Goal: Task Accomplishment & Management: Manage account settings

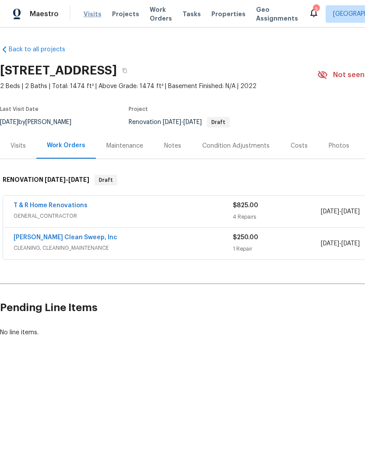
click at [91, 12] on span "Visits" at bounding box center [93, 14] width 18 height 9
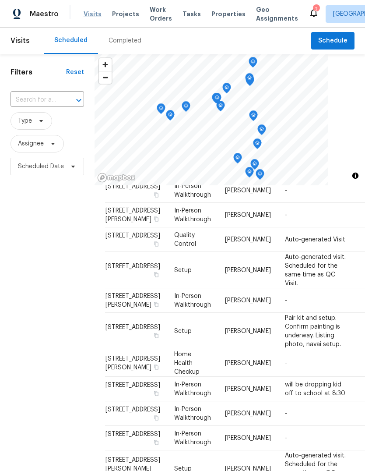
scroll to position [728, 0]
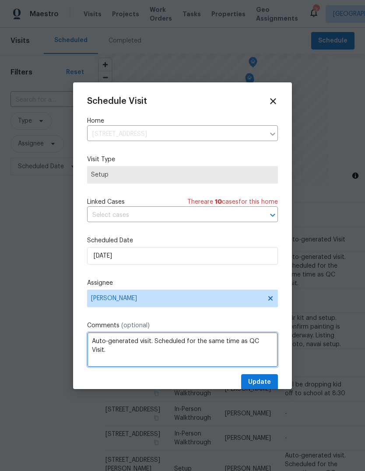
click at [274, 343] on textarea "Auto-generated visit. Scheduled for the same time as QC Visit." at bounding box center [182, 349] width 191 height 35
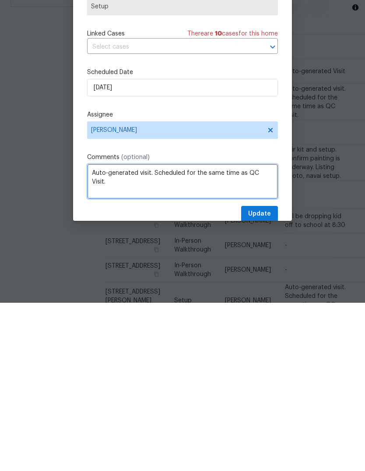
click at [102, 332] on textarea "Auto-generated visit. Scheduled for the same time as QC Visit." at bounding box center [182, 349] width 191 height 35
paste textarea "Pair kit and setup. Confirm painting is underway. Listing photo, navai setup."
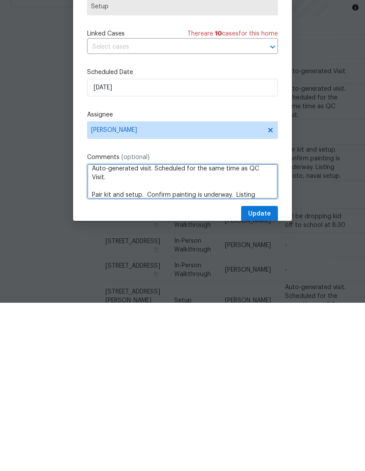
click at [97, 332] on textarea "Auto-generated visit. Scheduled for the same time as QC Visit. Pair kit and set…" at bounding box center [182, 349] width 191 height 35
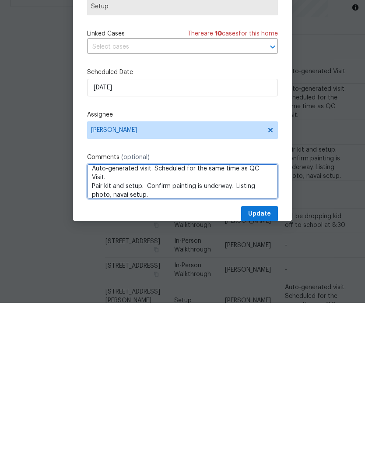
scroll to position [1, 0]
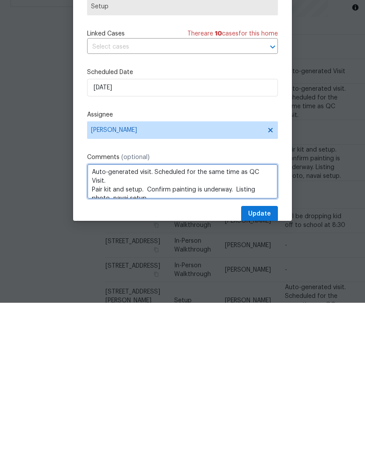
type textarea "Auto-generated visit. Scheduled for the same time as QC Visit. Pair kit and set…"
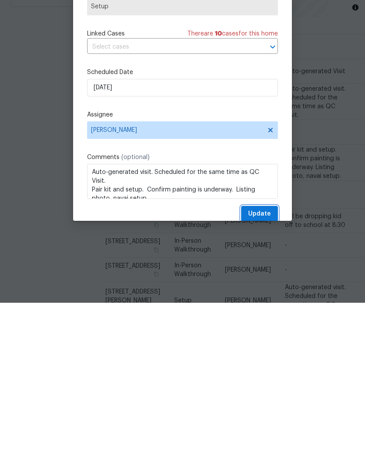
click at [265, 377] on span "Update" at bounding box center [259, 382] width 23 height 11
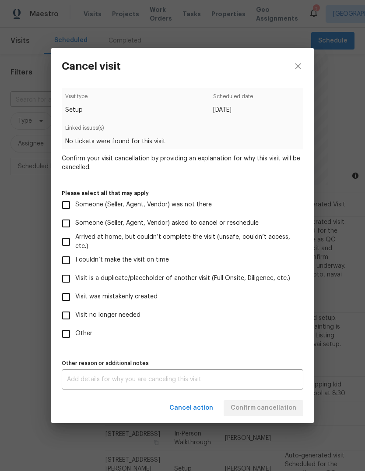
click at [66, 299] on input "Visit was mistakenly created" at bounding box center [66, 297] width 18 height 18
checkbox input "true"
click at [273, 409] on span "Confirm cancellation" at bounding box center [264, 408] width 66 height 11
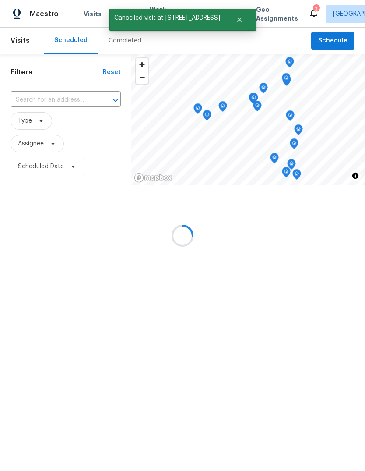
scroll to position [0, 0]
